Goal: Check status: Check status

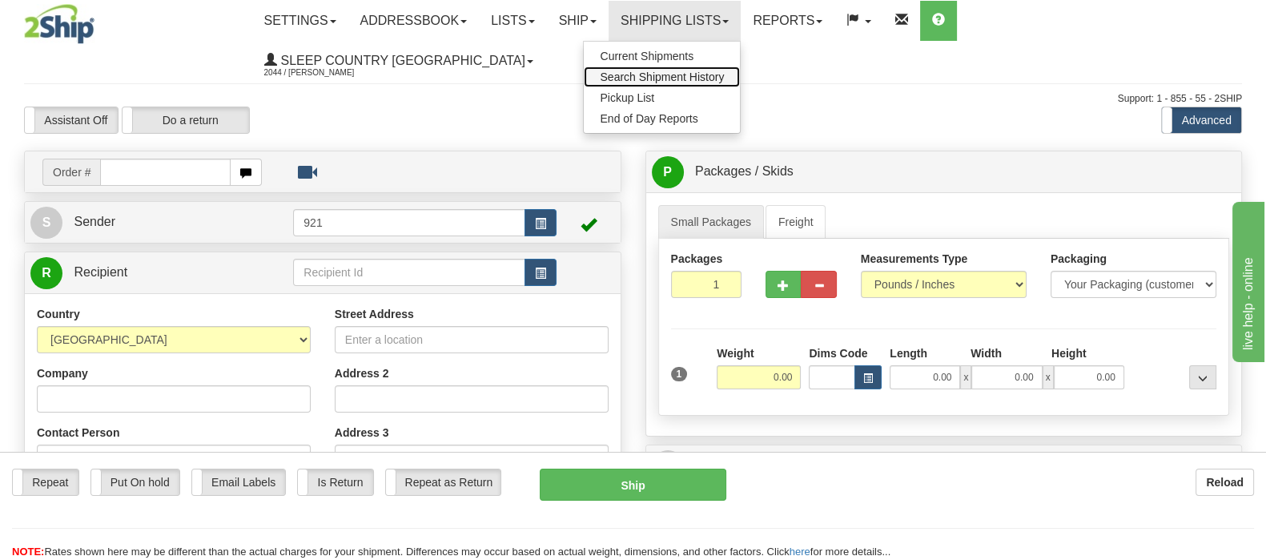
click at [724, 73] on span "Search Shipment History" at bounding box center [662, 76] width 124 height 13
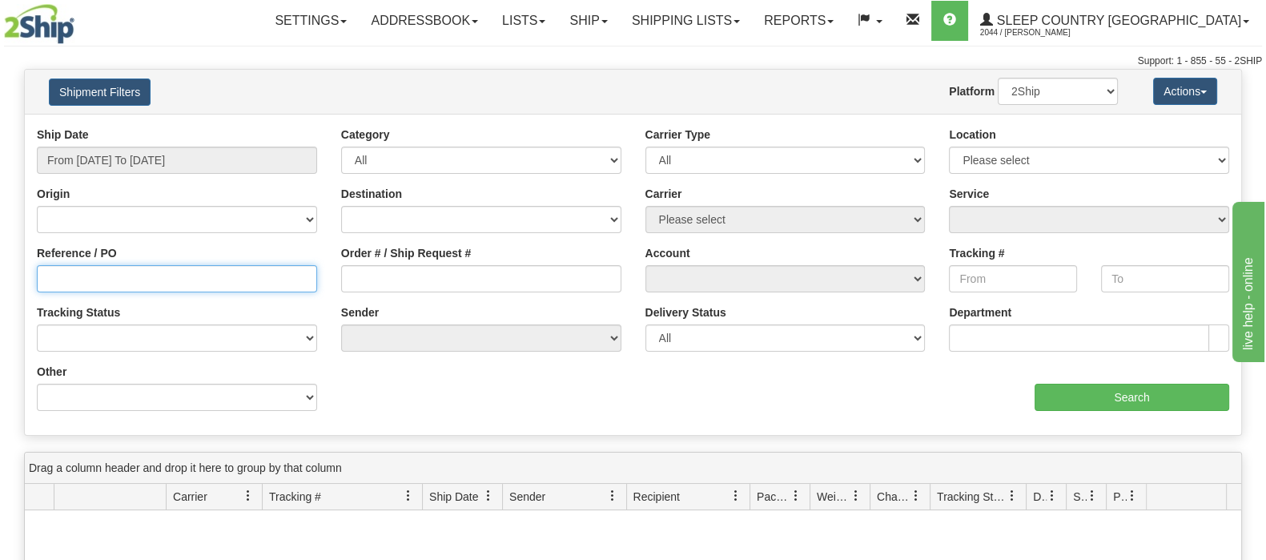
click at [112, 276] on input "Reference / PO" at bounding box center [177, 278] width 280 height 27
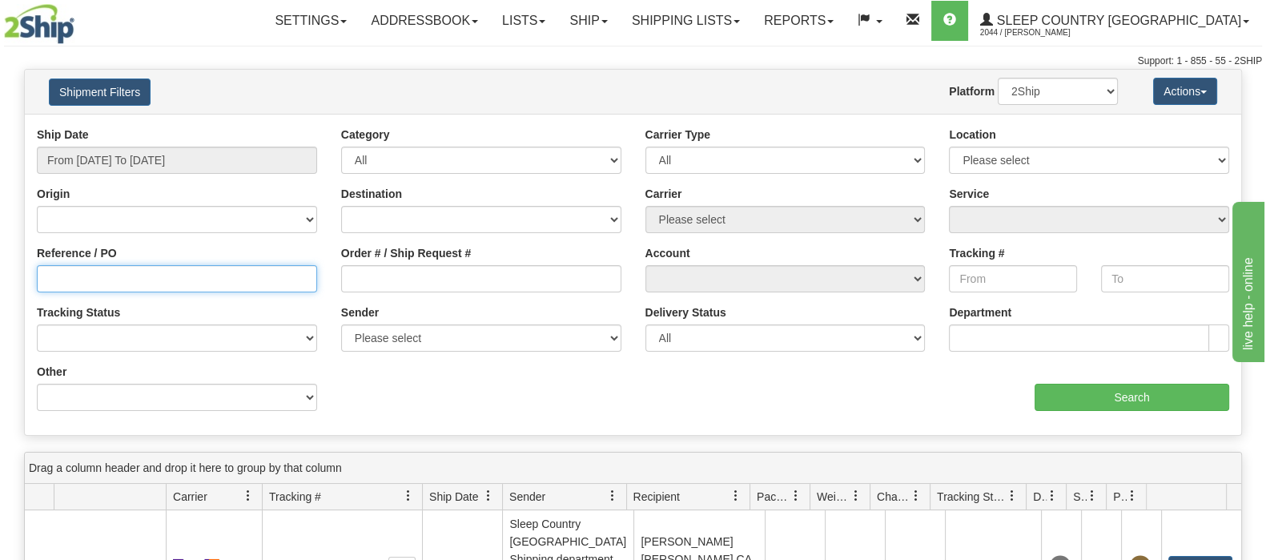
paste input "9002I092295"
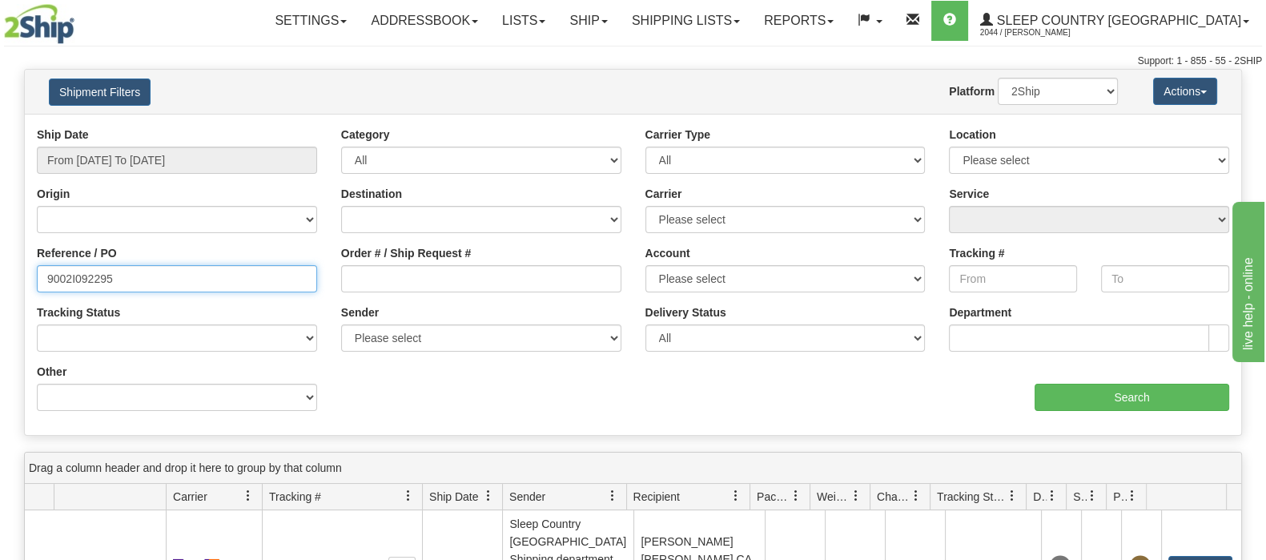
type input "9002I092295"
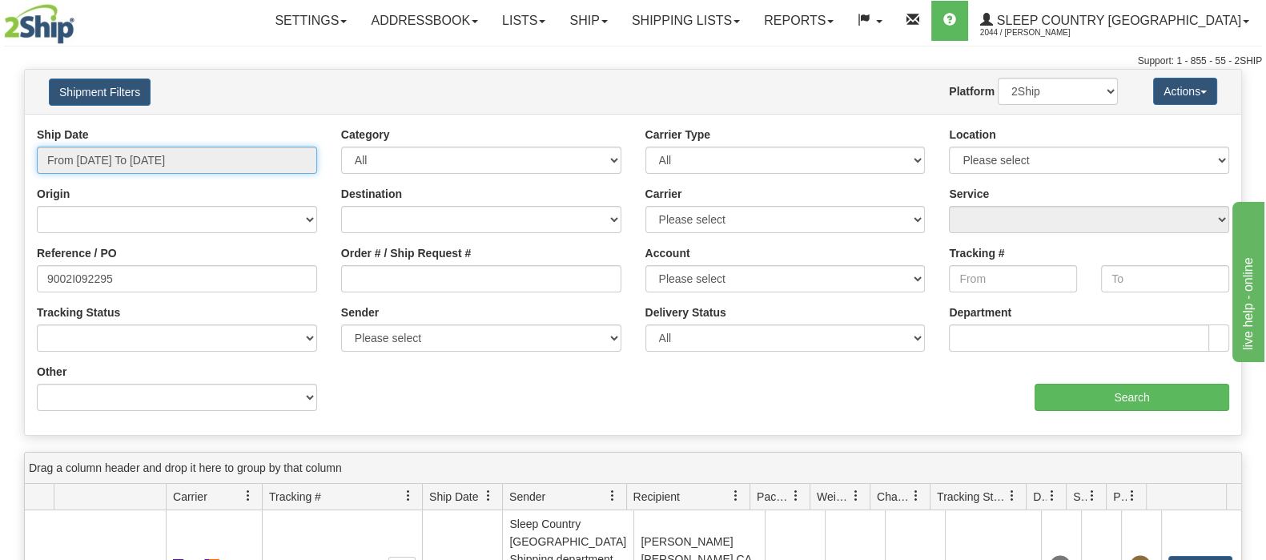
click at [150, 148] on input "From [DATE] To [DATE]" at bounding box center [177, 159] width 280 height 27
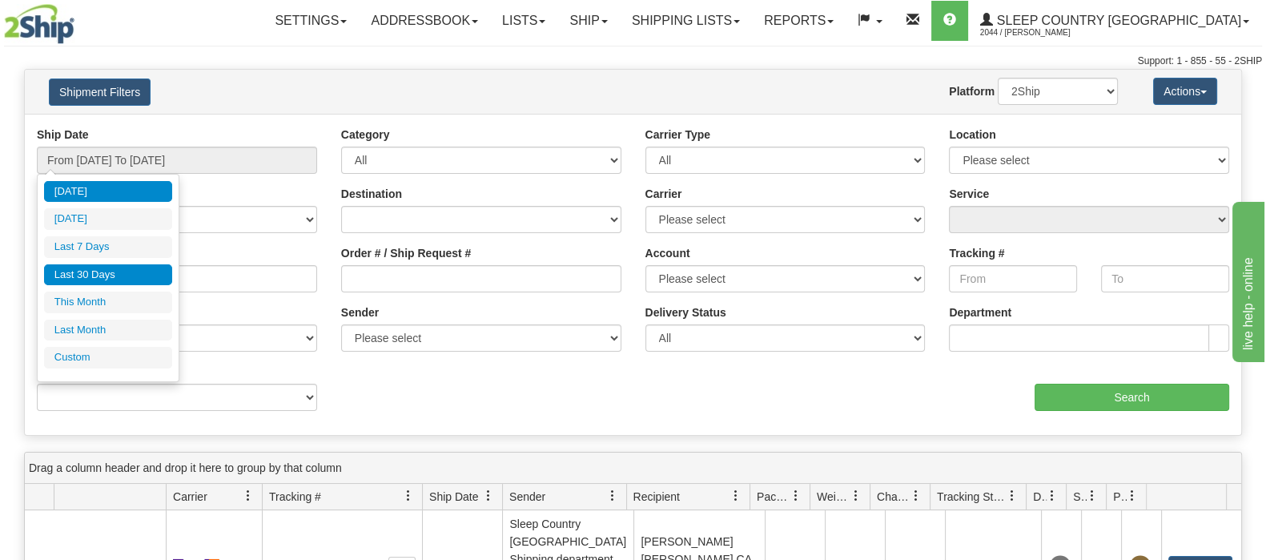
click at [92, 267] on li "Last 30 Days" at bounding box center [108, 275] width 128 height 22
type input "From [DATE] To [DATE]"
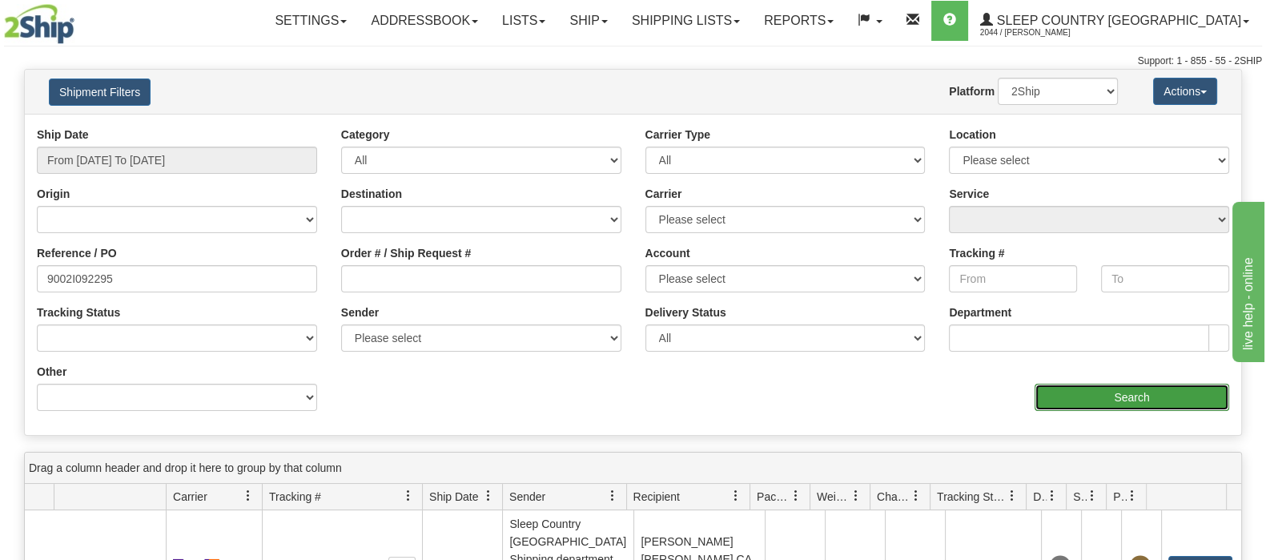
click at [1142, 394] on input "Search" at bounding box center [1131, 396] width 195 height 27
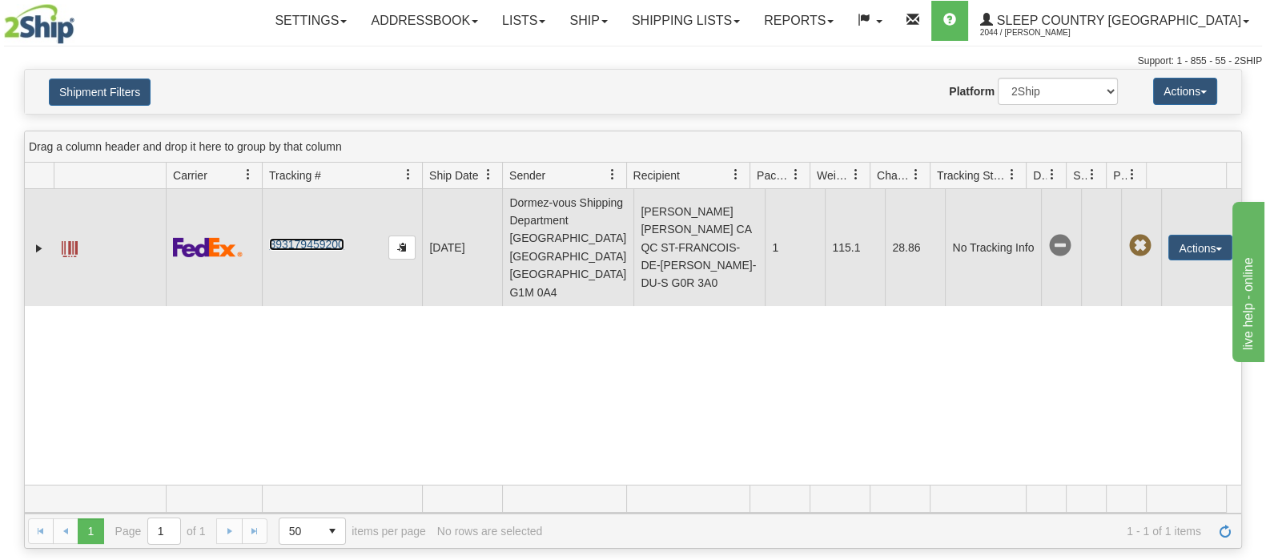
click at [311, 251] on link "393179459200" at bounding box center [306, 244] width 74 height 13
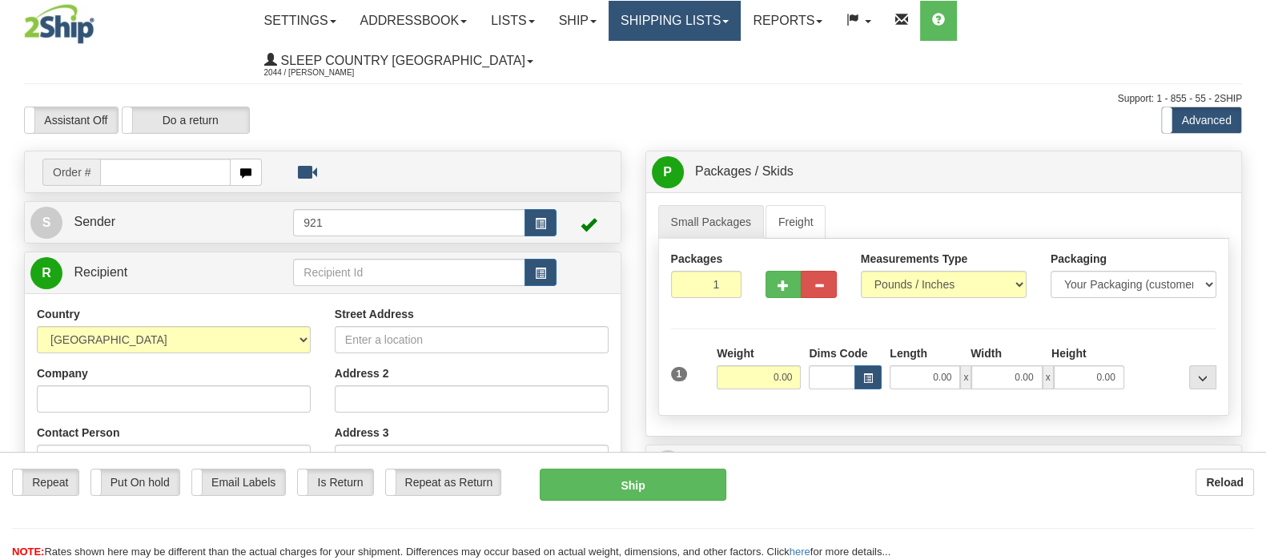
click at [739, 18] on link "Shipping lists" at bounding box center [674, 21] width 132 height 40
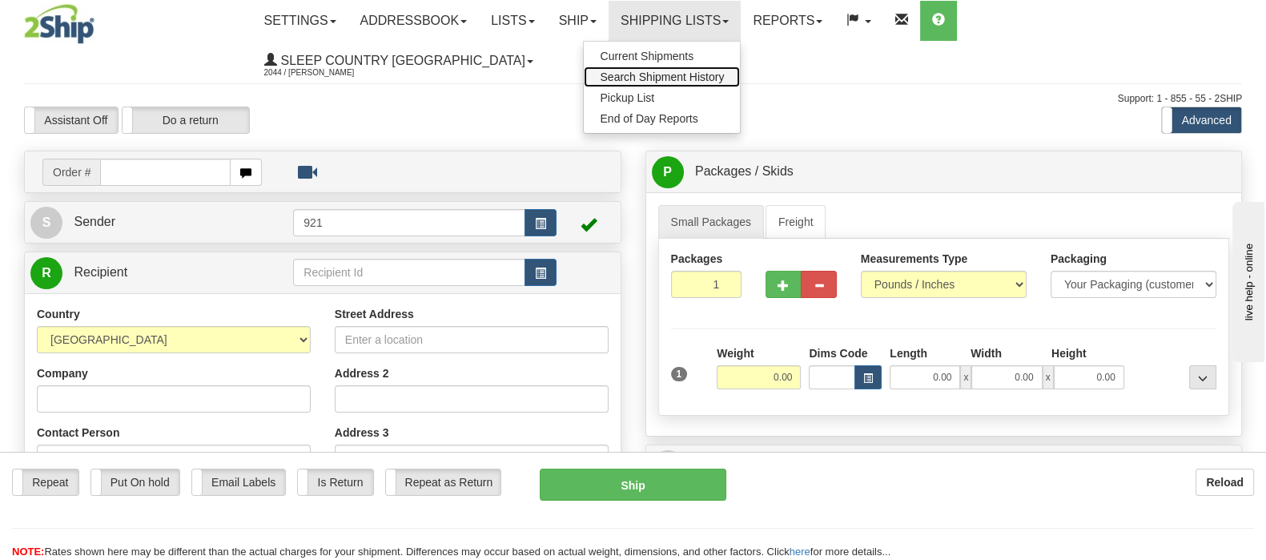
click at [724, 75] on span "Search Shipment History" at bounding box center [662, 76] width 124 height 13
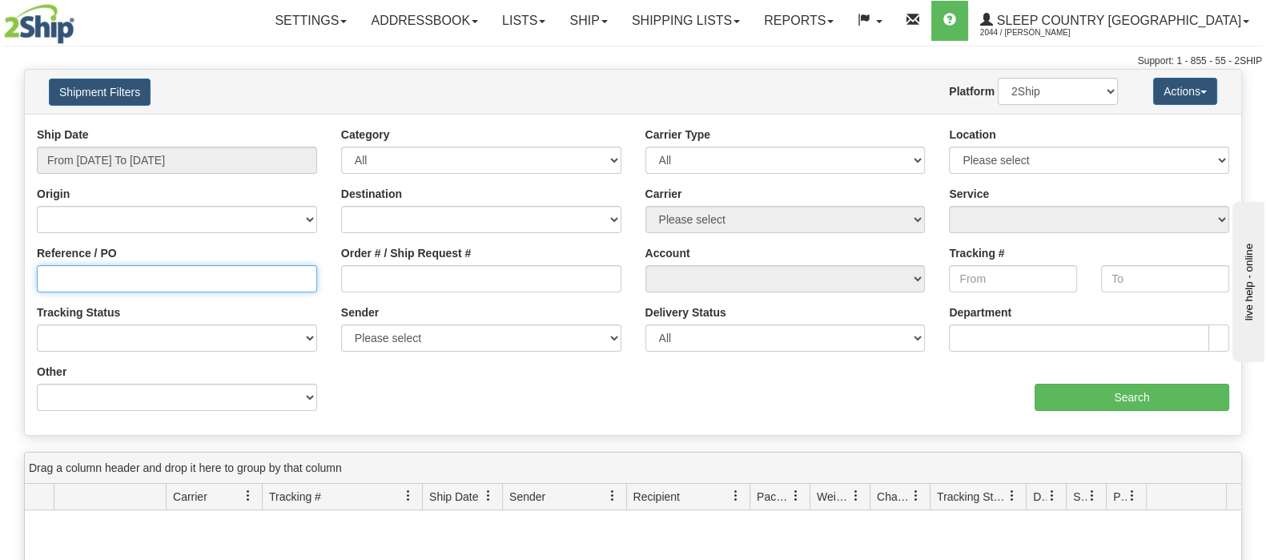
click at [84, 275] on input "Reference / PO" at bounding box center [177, 278] width 280 height 27
paste input "9002I082953"
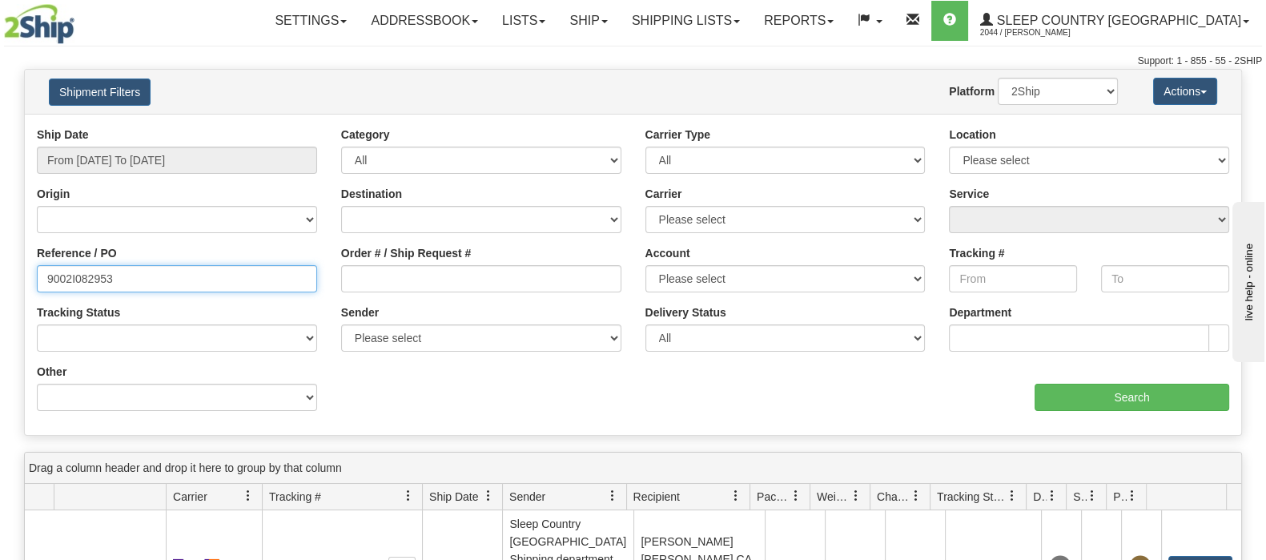
type input "9002I082953"
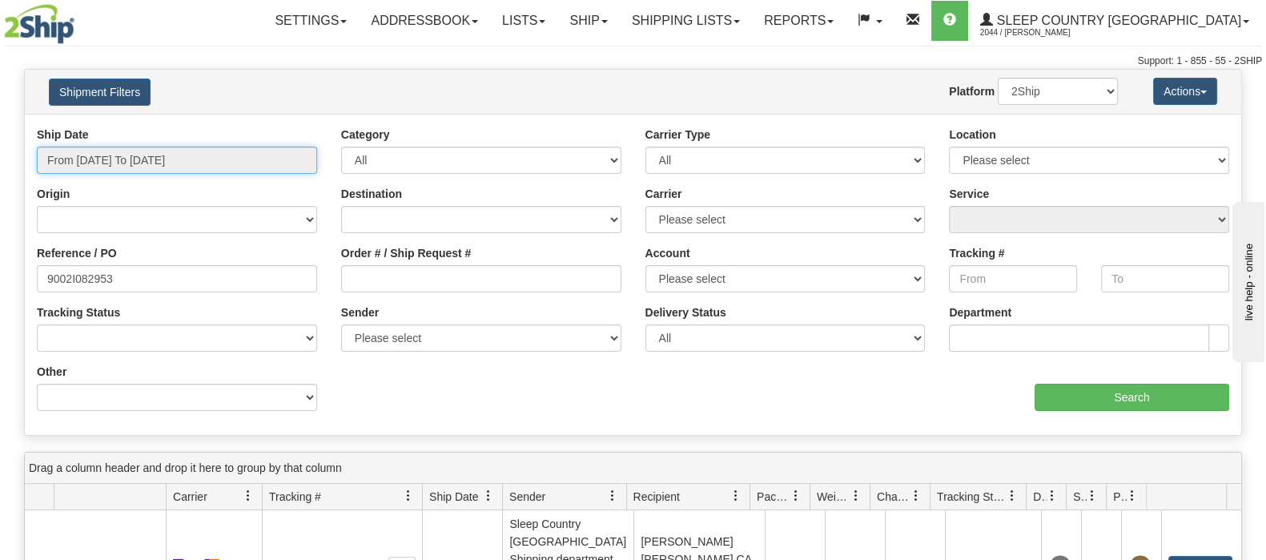
click at [121, 154] on input "From [DATE] To [DATE]" at bounding box center [177, 159] width 280 height 27
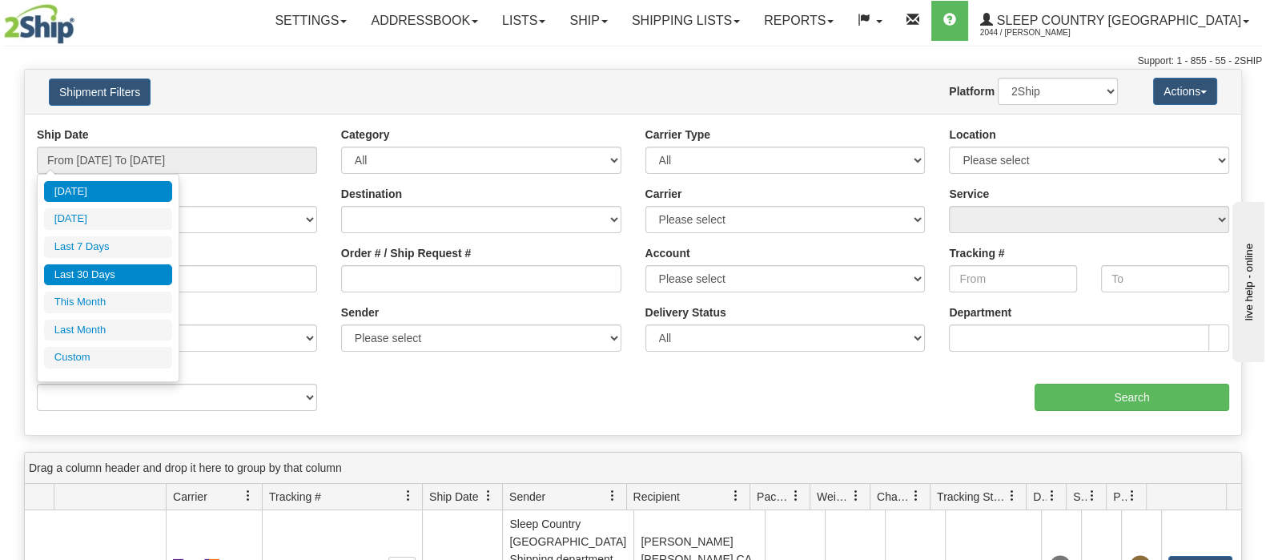
click at [92, 275] on li "Last 30 Days" at bounding box center [108, 275] width 128 height 22
type input "From [DATE] To [DATE]"
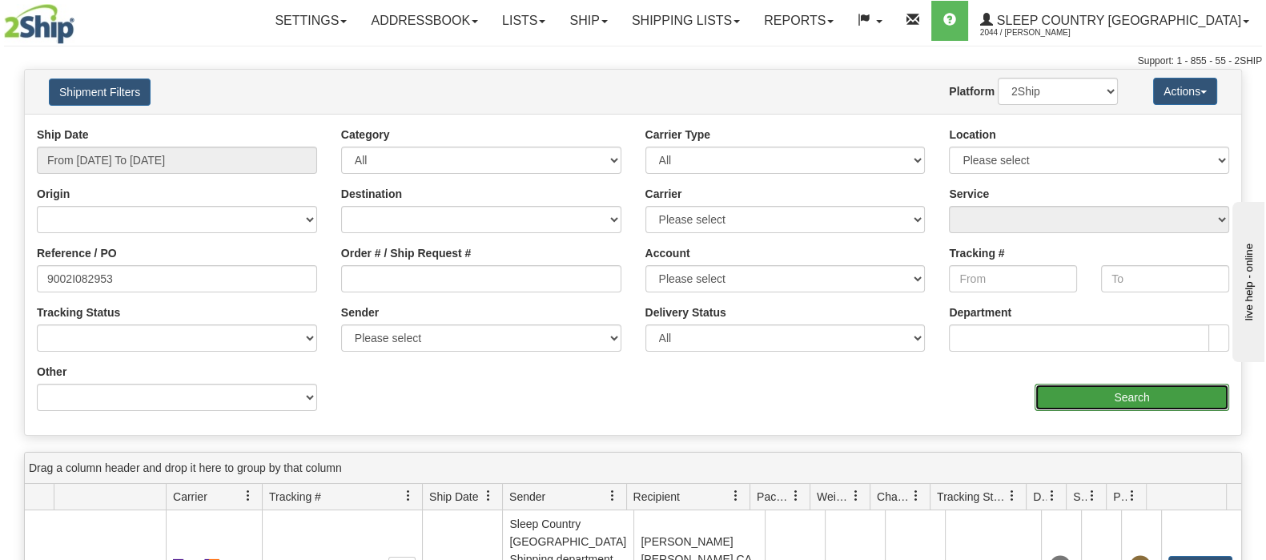
click at [1133, 391] on input "Search" at bounding box center [1131, 396] width 195 height 27
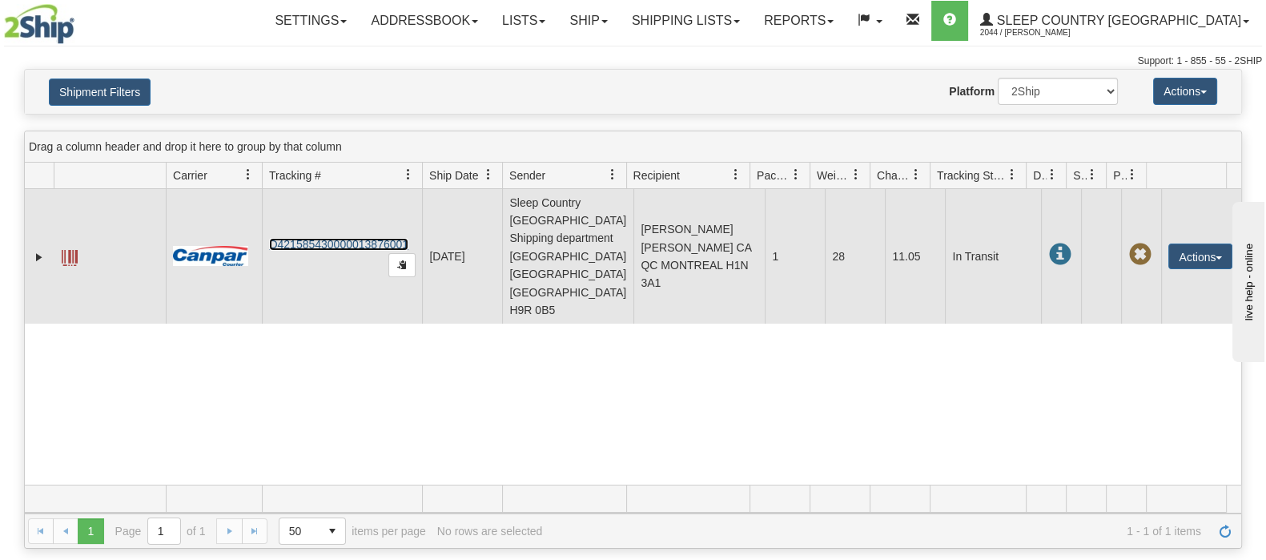
click at [315, 238] on link "D421585430000013876001" at bounding box center [338, 244] width 139 height 13
